Goal: Transaction & Acquisition: Purchase product/service

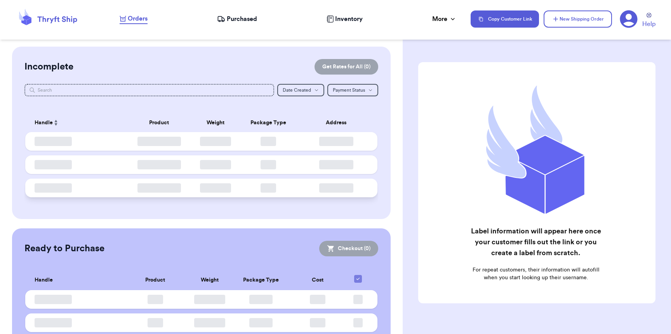
checkbox input "false"
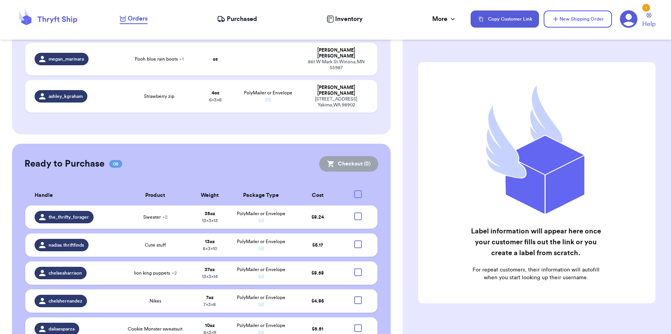
scroll to position [551, 0]
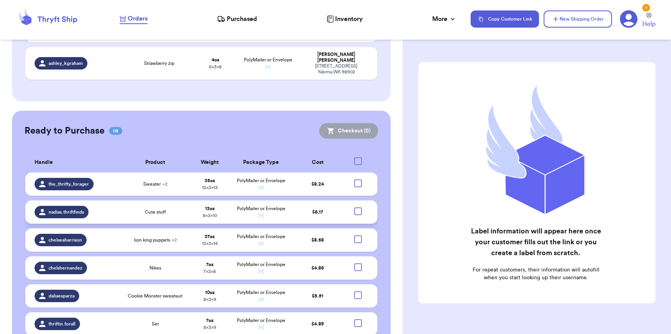
click at [354, 207] on div at bounding box center [358, 211] width 8 height 8
click at [358, 207] on input "checkbox" at bounding box center [358, 207] width 0 height 0
checkbox input "true"
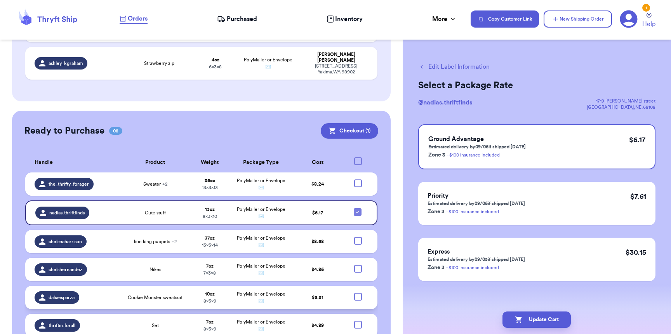
click at [356, 293] on div at bounding box center [358, 297] width 8 height 8
click at [358, 292] on input "checkbox" at bounding box center [358, 292] width 0 height 0
checkbox input "true"
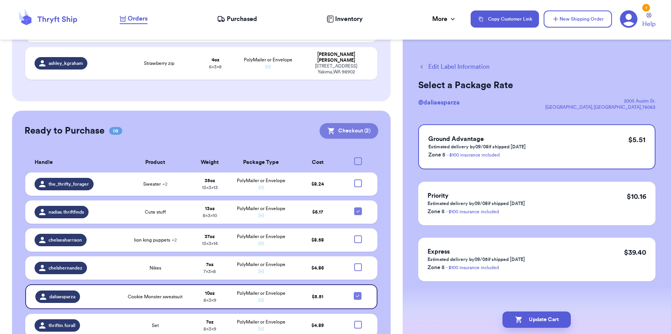
click at [362, 123] on button "Checkout ( 2 )" at bounding box center [349, 131] width 59 height 16
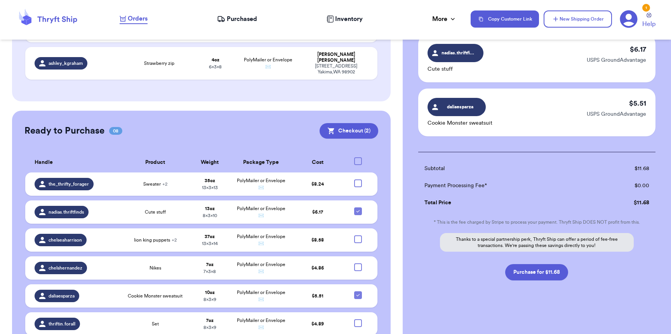
scroll to position [63, 0]
click at [536, 276] on button "Purchase for $11.68" at bounding box center [536, 271] width 63 height 16
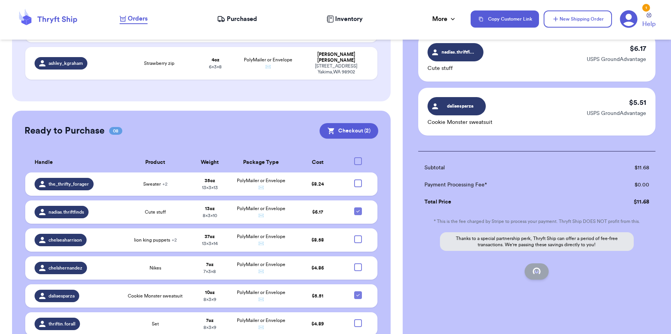
checkbox input "false"
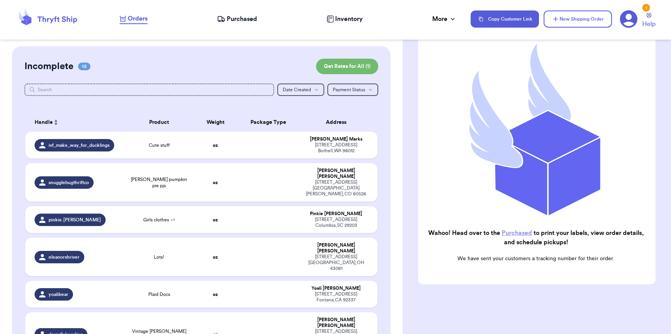
scroll to position [0, 0]
click at [244, 21] on span "Purchased" at bounding box center [242, 18] width 30 height 9
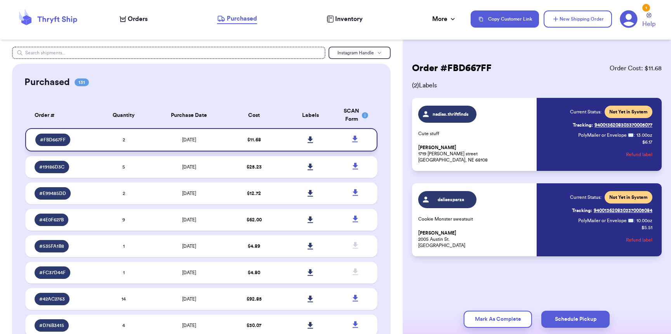
click at [308, 135] on link at bounding box center [310, 139] width 17 height 17
